Goal: Task Accomplishment & Management: Use online tool/utility

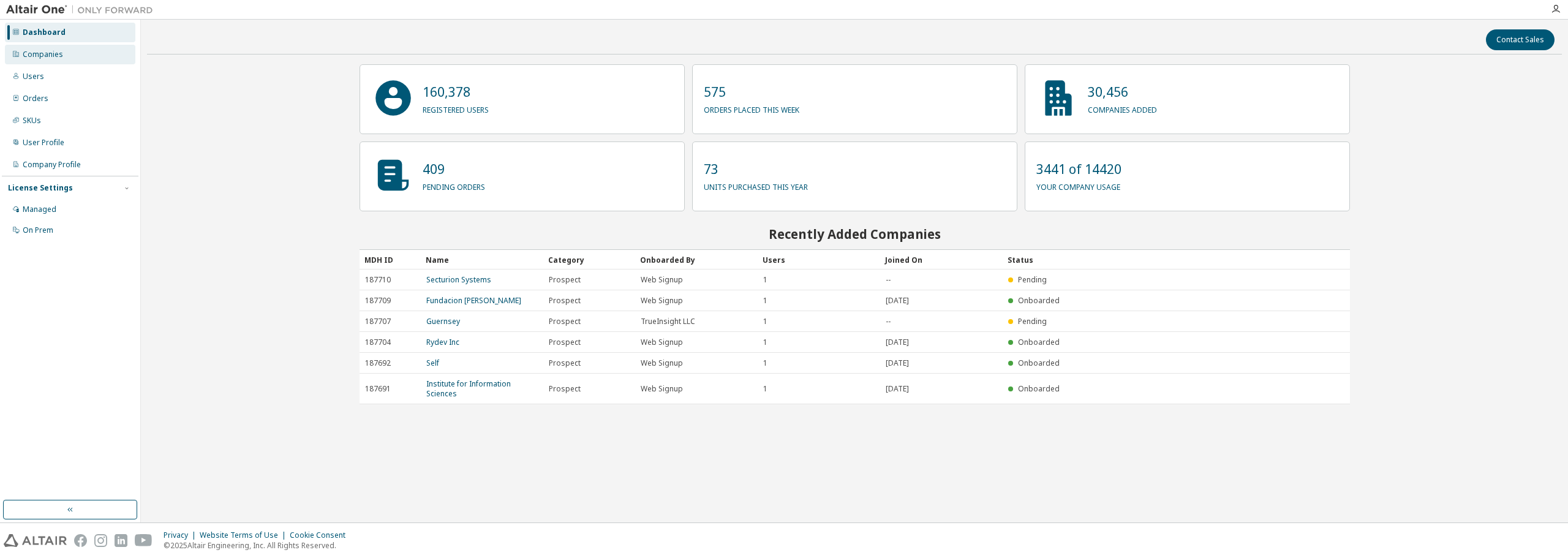
click at [97, 60] on div "Companies" at bounding box center [70, 54] width 130 height 19
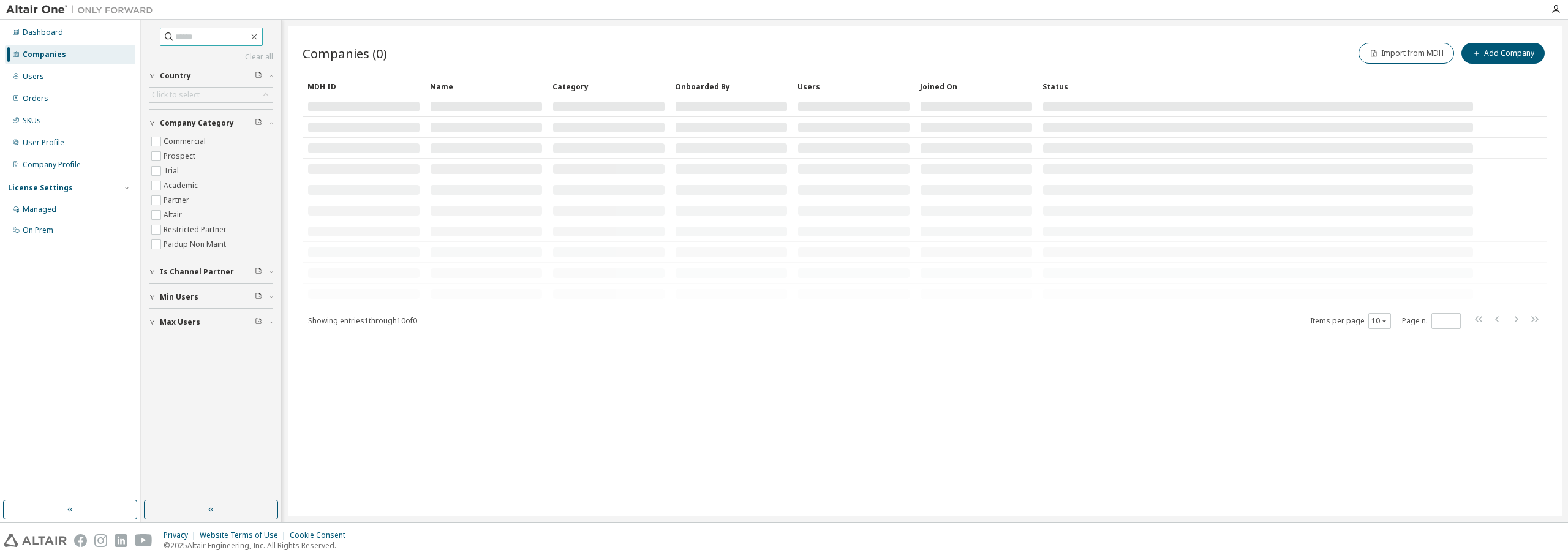
click at [210, 41] on input "text" at bounding box center [212, 36] width 73 height 13
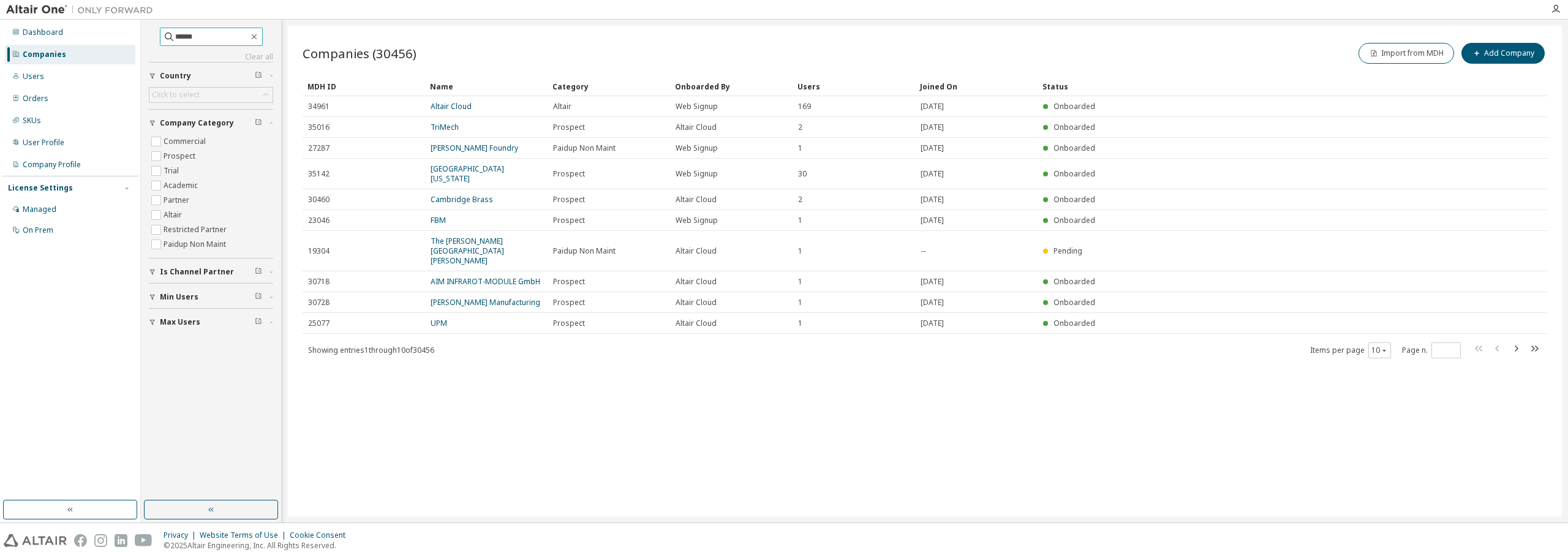
type input "******"
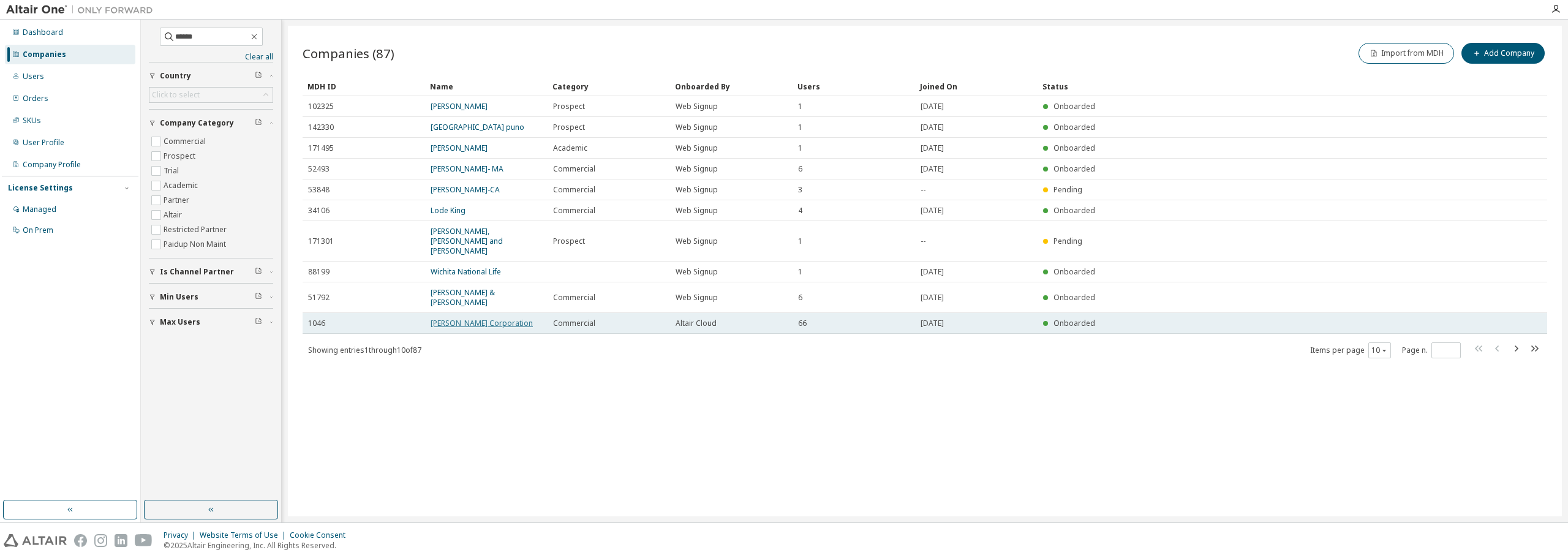
click at [467, 318] on link "Parker Hannifin Corporation" at bounding box center [481, 323] width 102 height 10
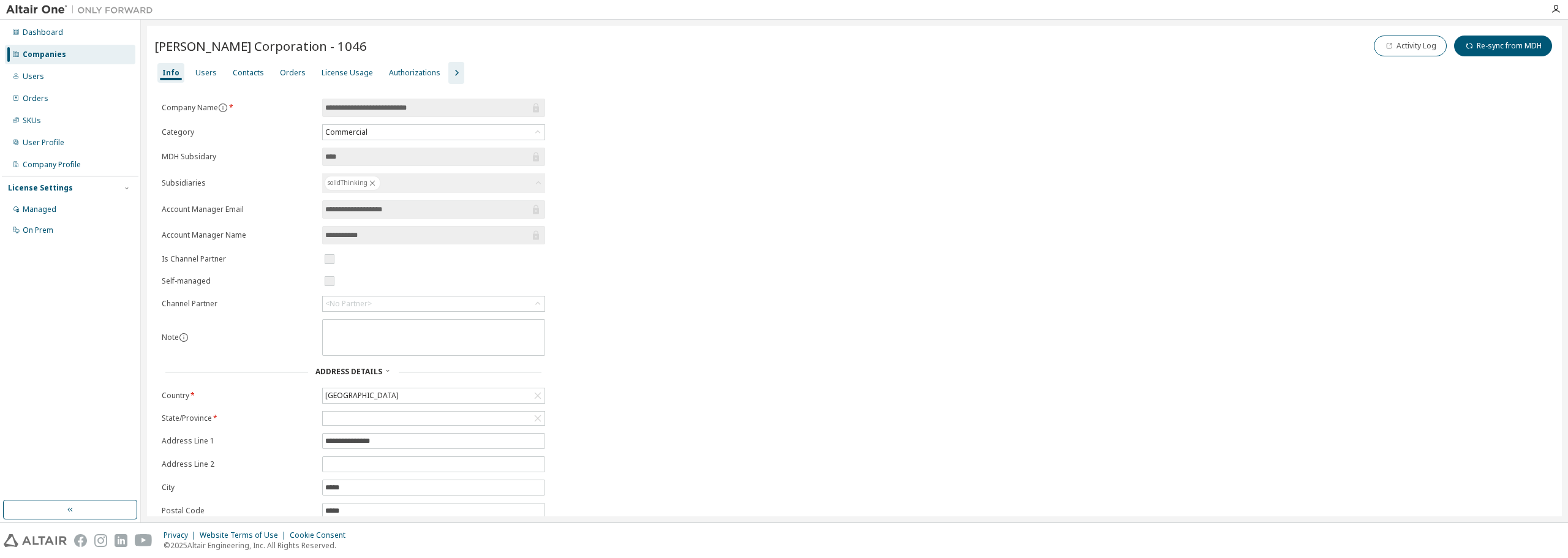
click at [449, 72] on icon "button" at bounding box center [456, 73] width 15 height 15
click at [530, 79] on div "Groups" at bounding box center [539, 73] width 37 height 19
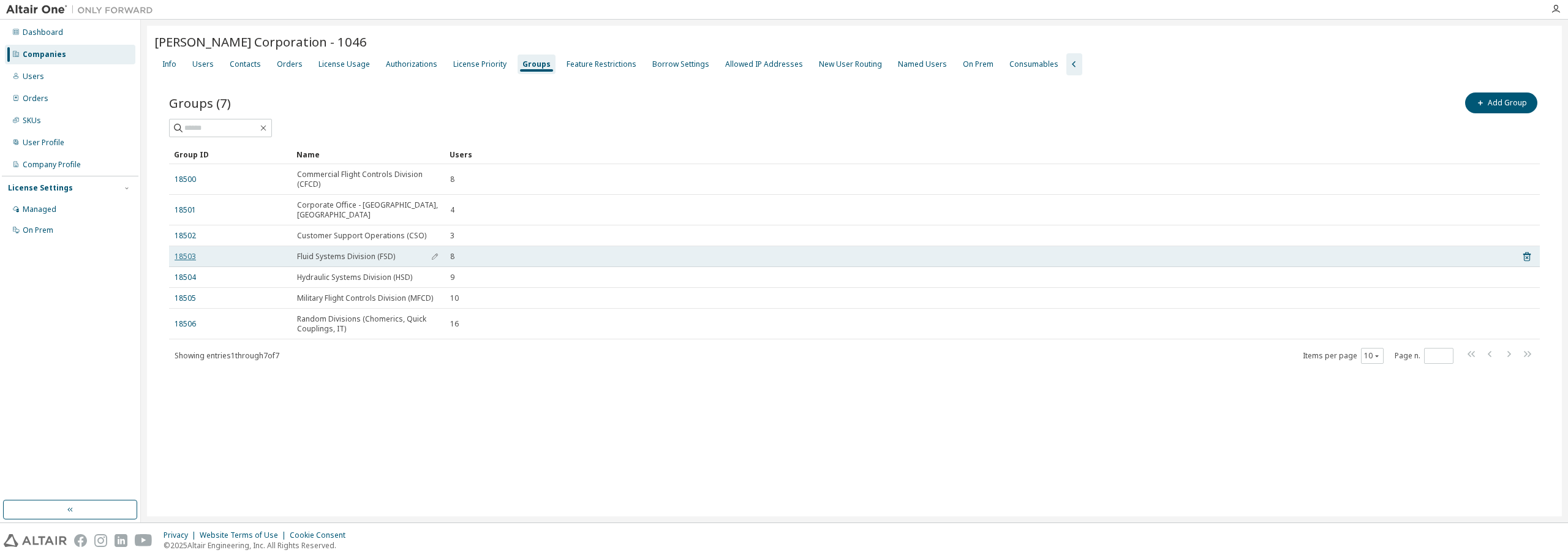
click at [190, 252] on link "18503" at bounding box center [185, 256] width 21 height 10
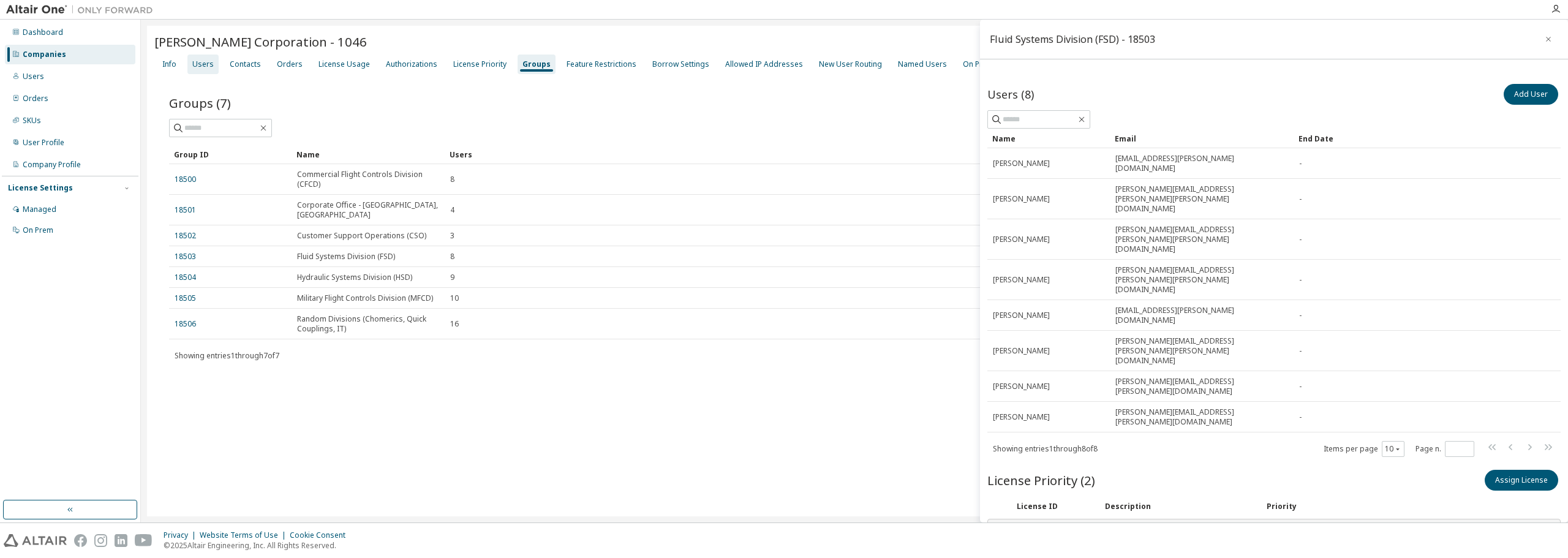
click at [353, 65] on div "License Usage" at bounding box center [344, 64] width 51 height 10
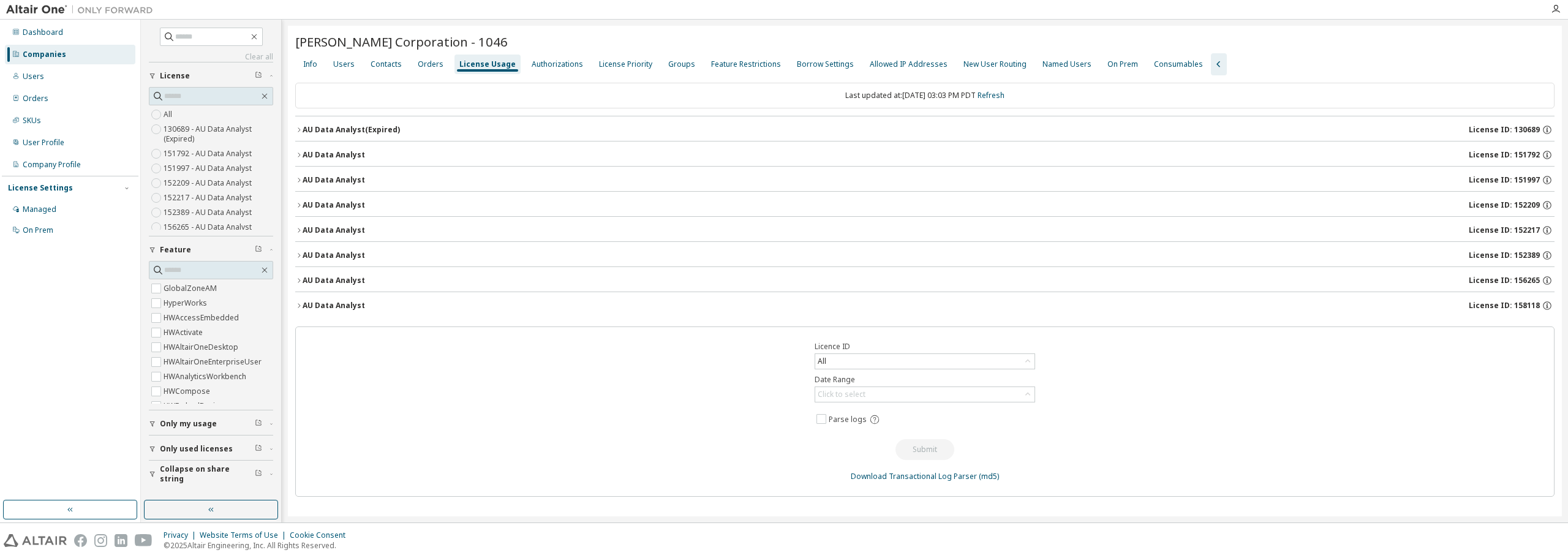
click at [341, 131] on div "AU Data Analyst (Expired)" at bounding box center [352, 130] width 98 height 10
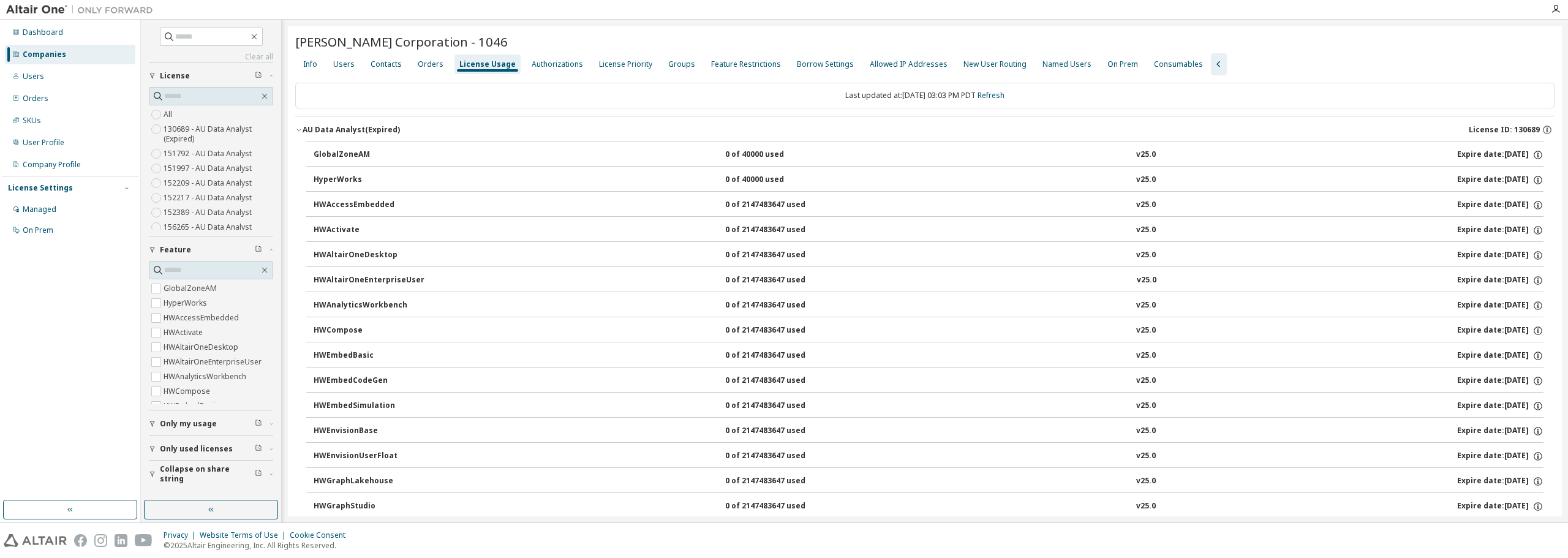
click at [342, 130] on div "AU Data Analyst (Expired)" at bounding box center [352, 130] width 98 height 10
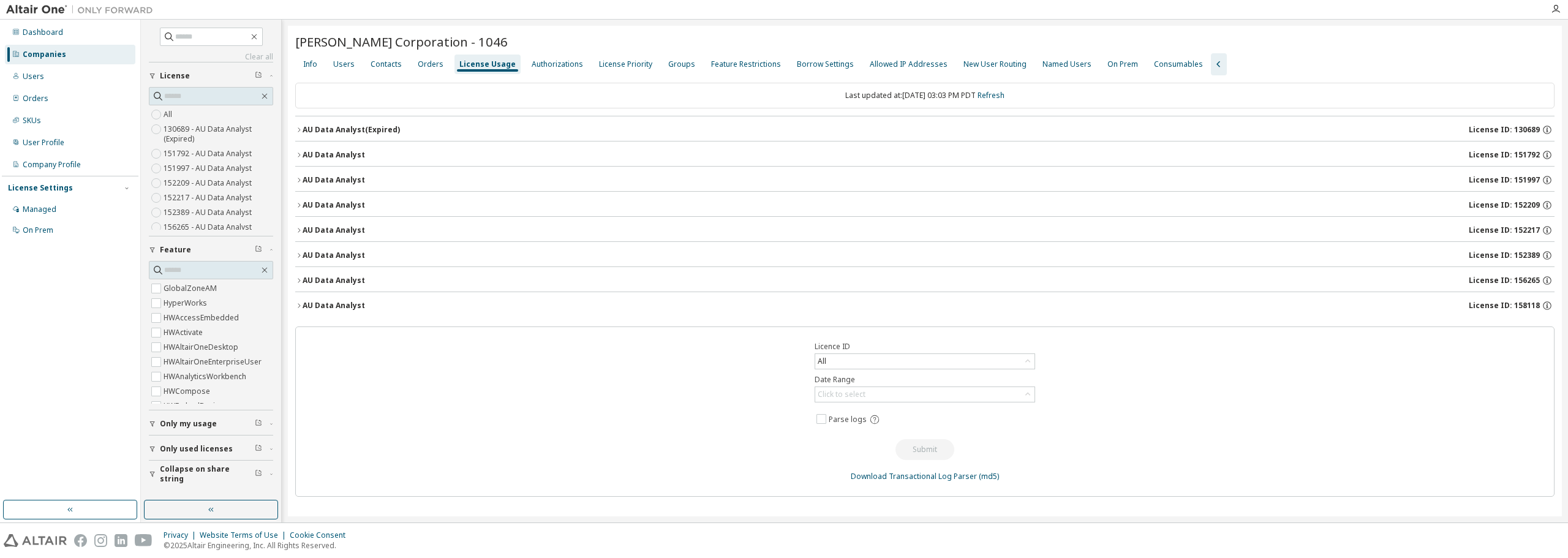
click at [346, 250] on button "AU Data Analyst License ID: 152389" at bounding box center [925, 256] width 1259 height 27
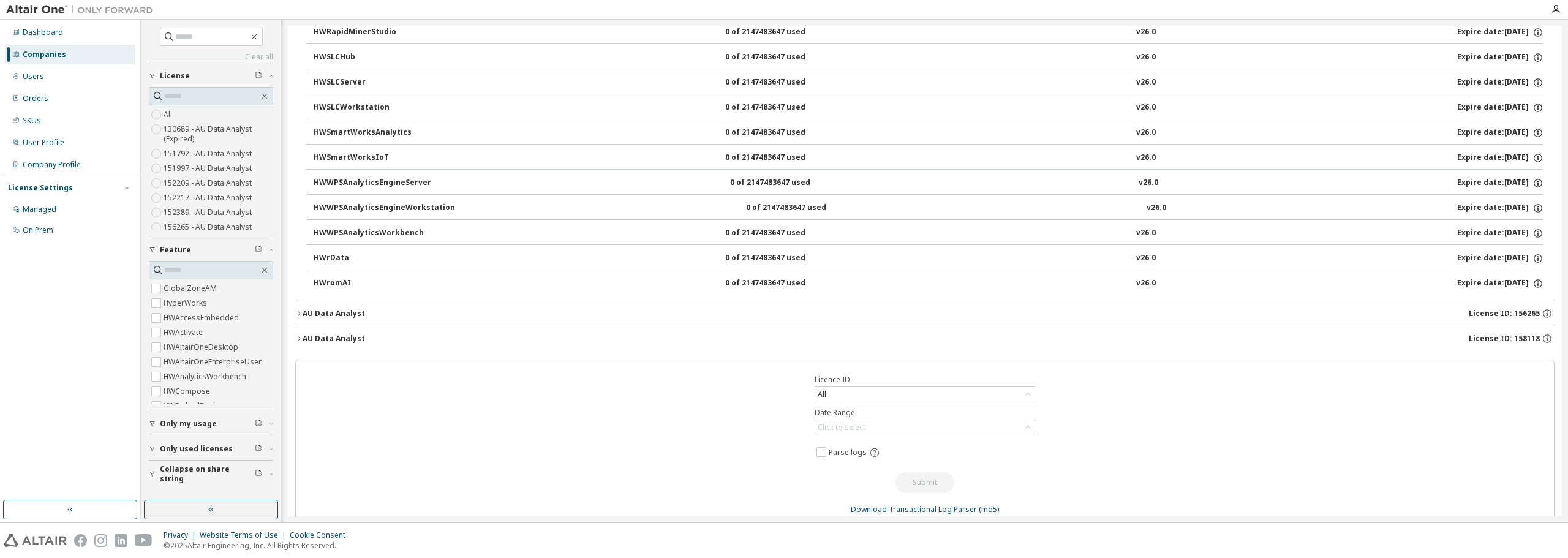
scroll to position [1103, 0]
click at [860, 425] on div "Click to select" at bounding box center [841, 427] width 48 height 10
click at [869, 476] on li "Year to date" at bounding box center [921, 478] width 217 height 16
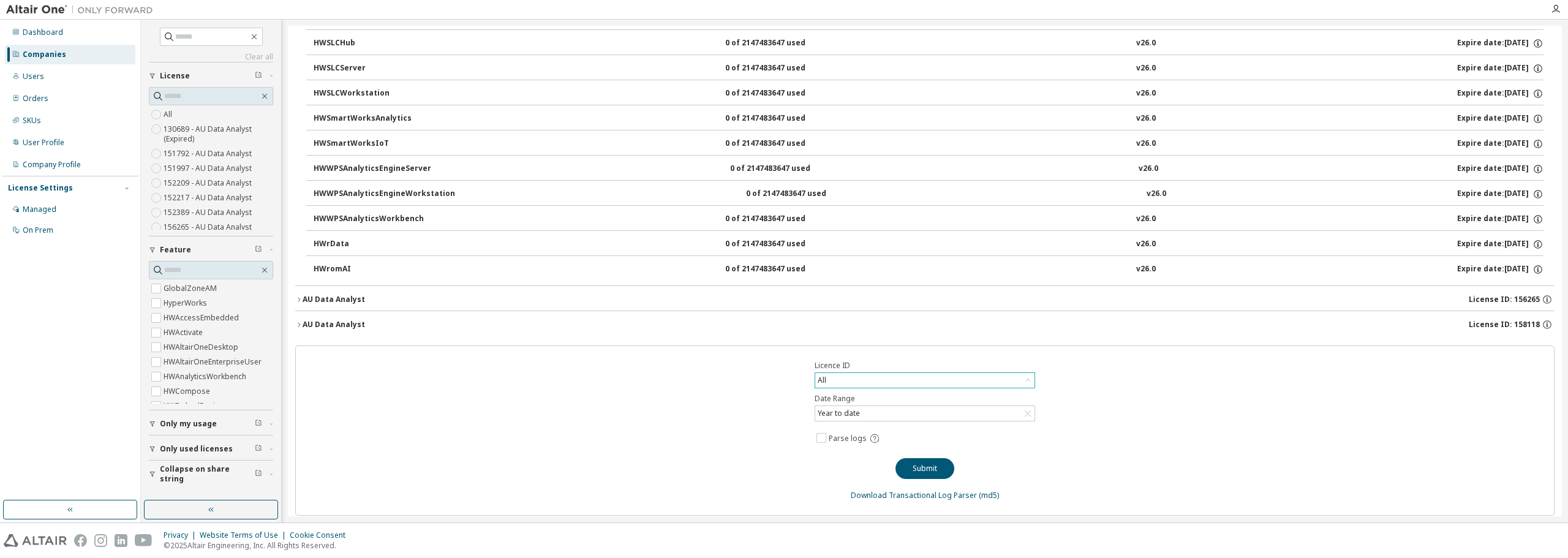
scroll to position [1123, 0]
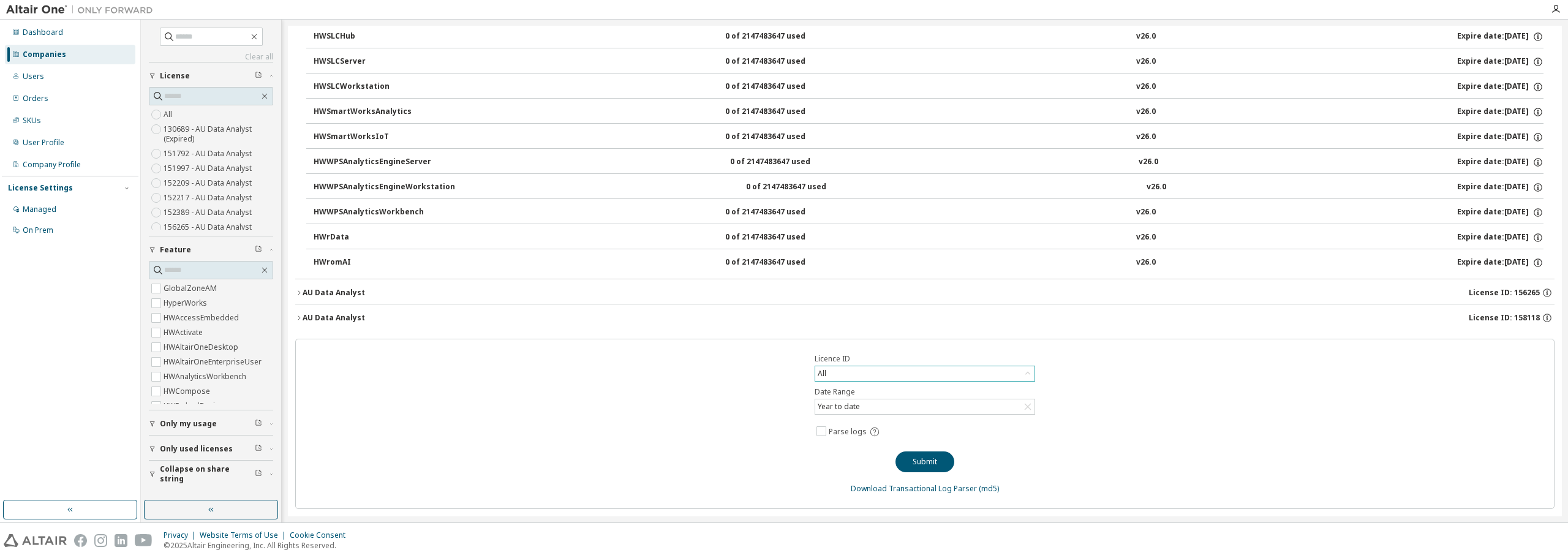
click at [907, 371] on div "All" at bounding box center [925, 374] width 219 height 15
click at [941, 427] on li "152389 - AU Data Analyst" at bounding box center [921, 429] width 217 height 16
click at [915, 465] on button "Submit" at bounding box center [924, 462] width 59 height 21
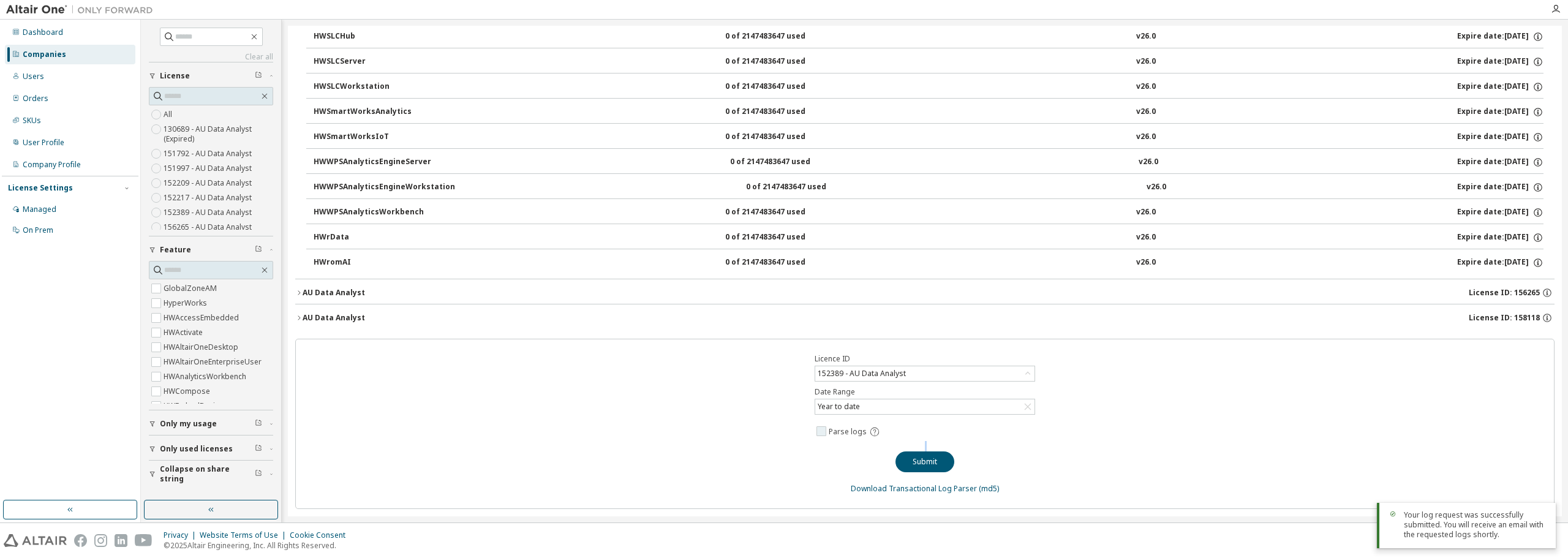
click at [870, 430] on icon at bounding box center [875, 432] width 11 height 11
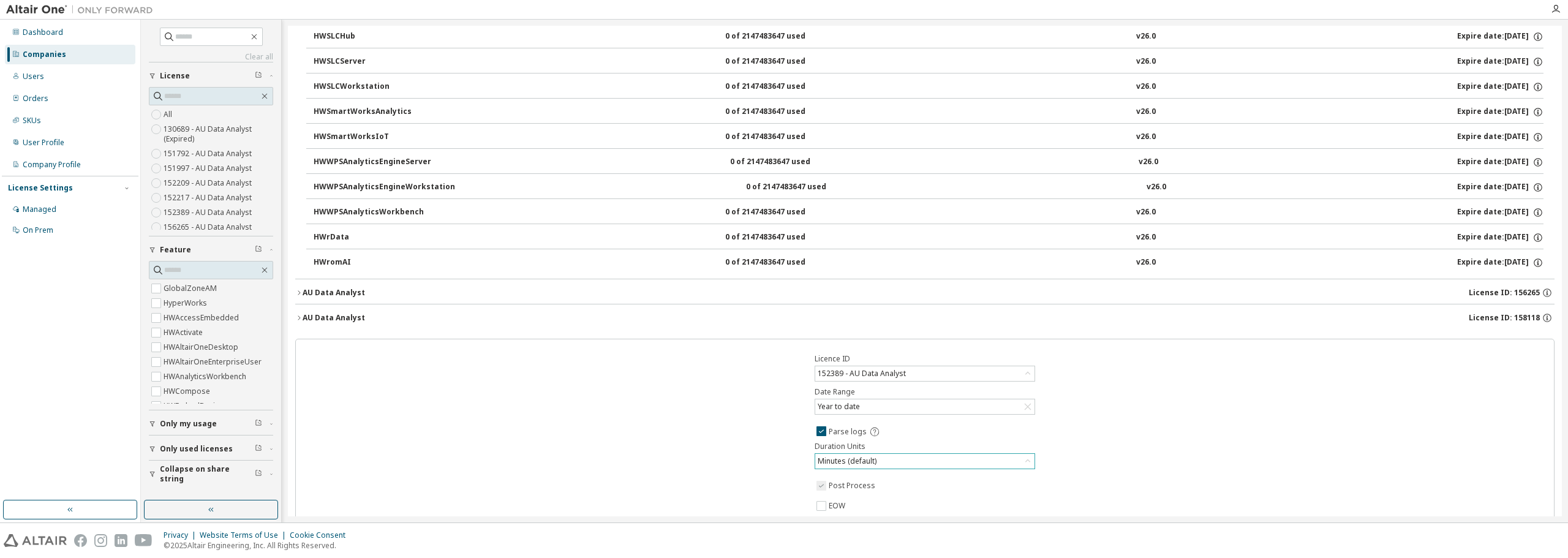
click at [899, 459] on div "Minutes (default)" at bounding box center [925, 462] width 219 height 15
click at [933, 479] on span "Post Process" at bounding box center [924, 486] width 221 height 15
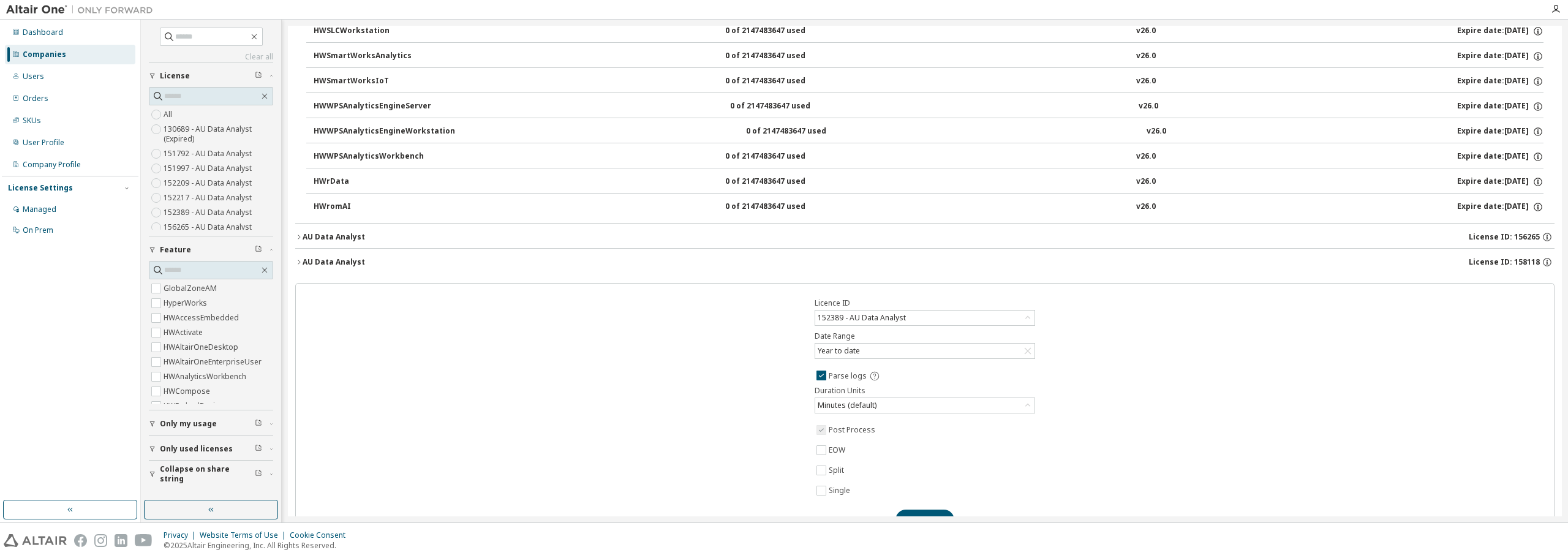
scroll to position [1238, 0]
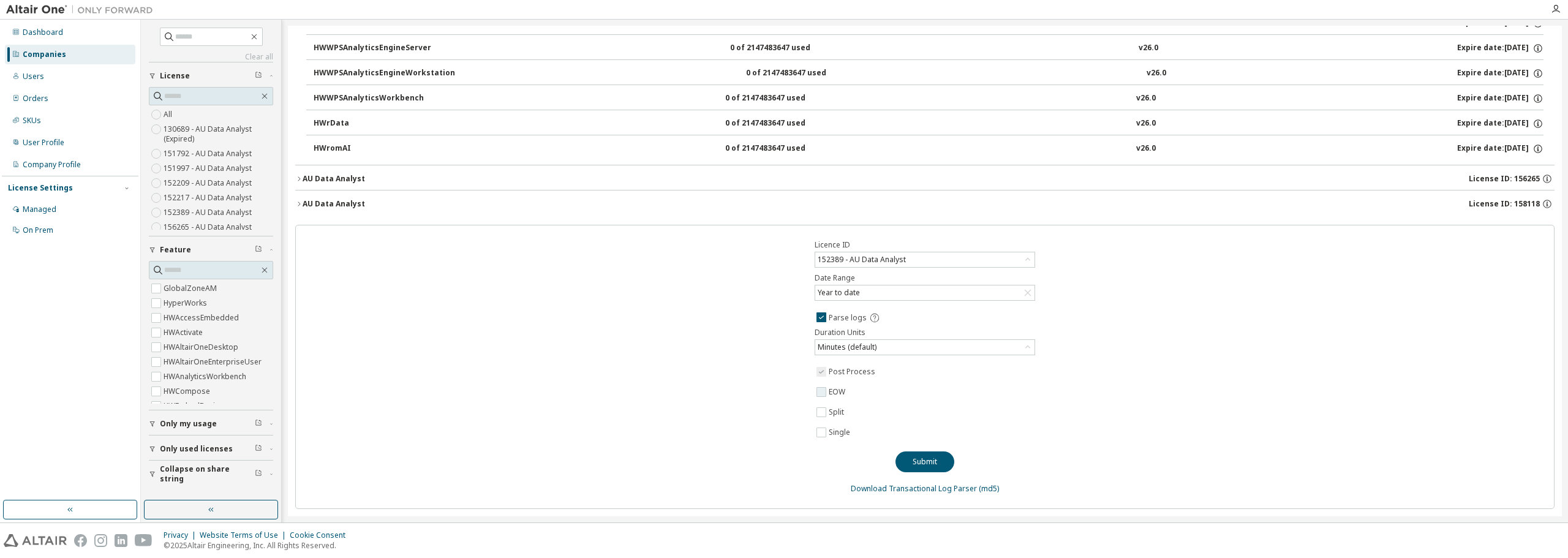
click at [839, 394] on label "EOW" at bounding box center [838, 392] width 19 height 15
click at [911, 458] on button "Submit" at bounding box center [924, 462] width 59 height 21
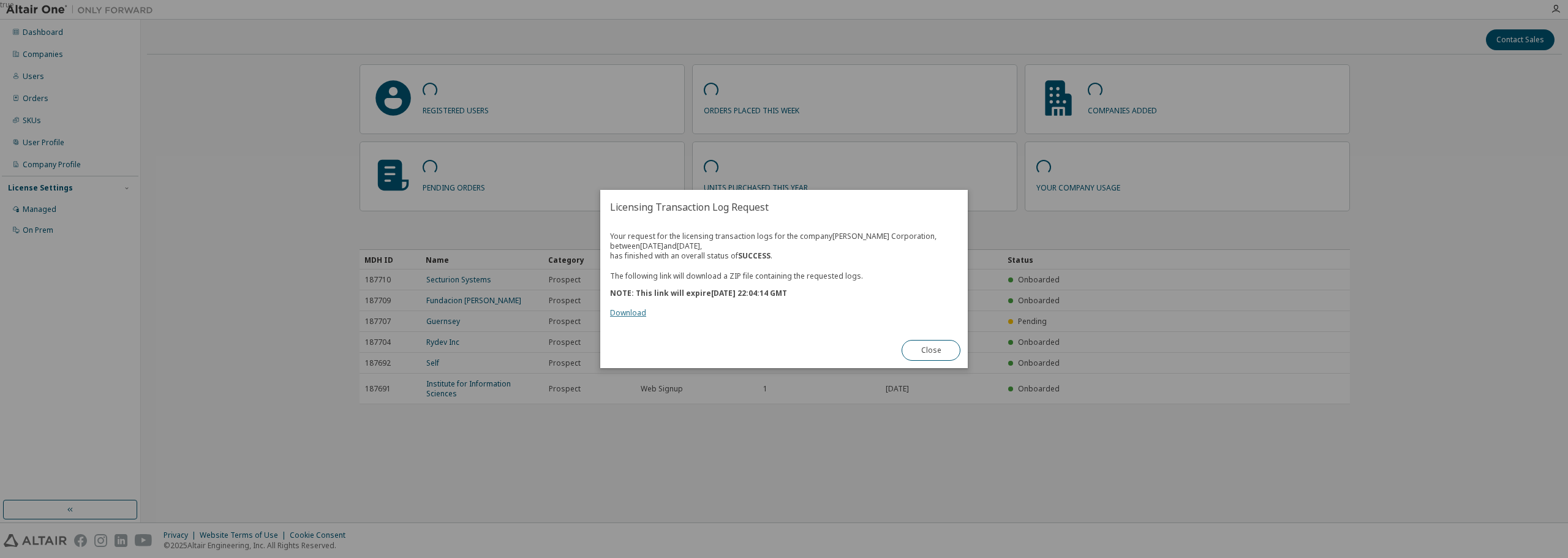
click at [618, 313] on link "Download" at bounding box center [628, 313] width 36 height 10
click at [948, 355] on button "Close" at bounding box center [930, 351] width 59 height 21
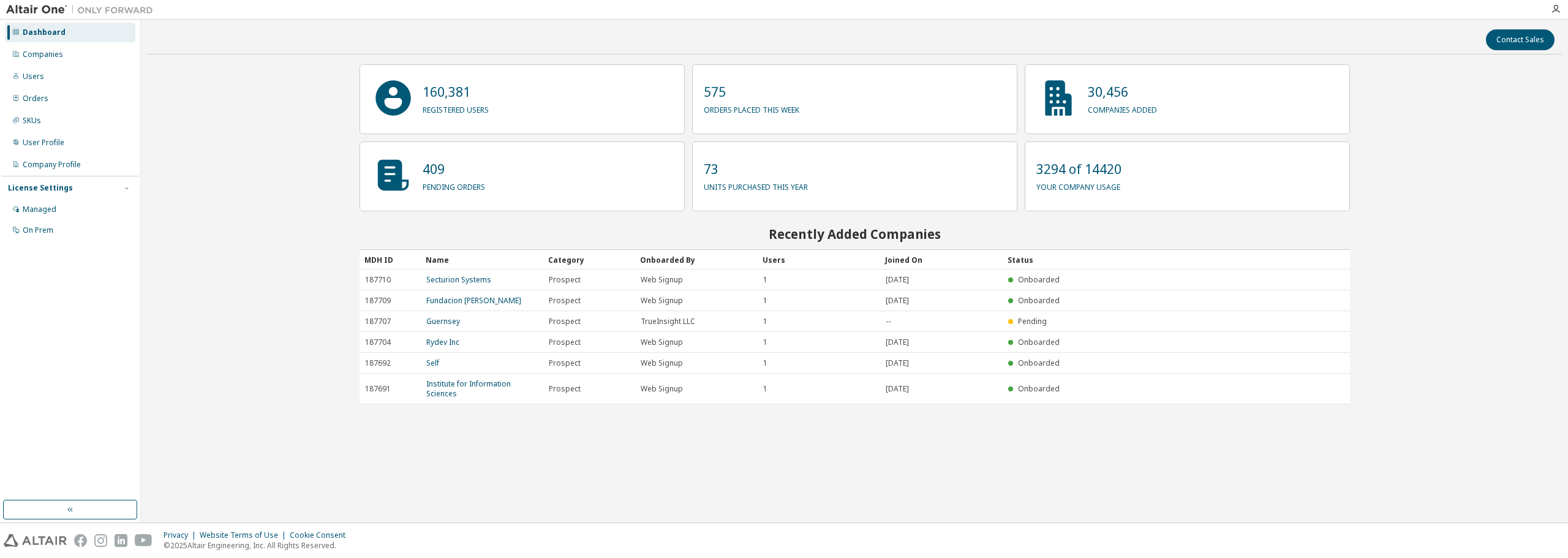
click at [288, 207] on div "Contact Sales 160,381 registered users 575 orders placed this week 30,456 compa…" at bounding box center [854, 271] width 1415 height 491
